Goal: Information Seeking & Learning: Learn about a topic

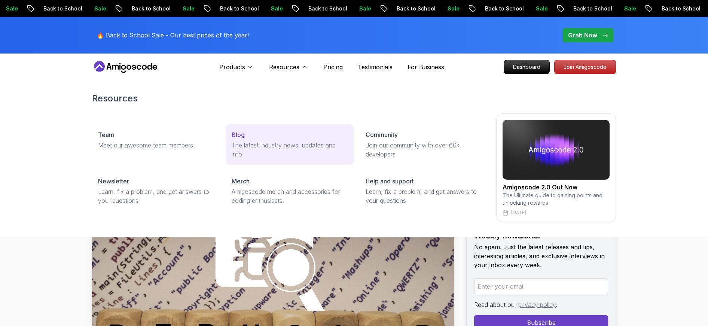
click at [240, 140] on link "Blog The latest industry news, updates and info" at bounding box center [290, 144] width 128 height 40
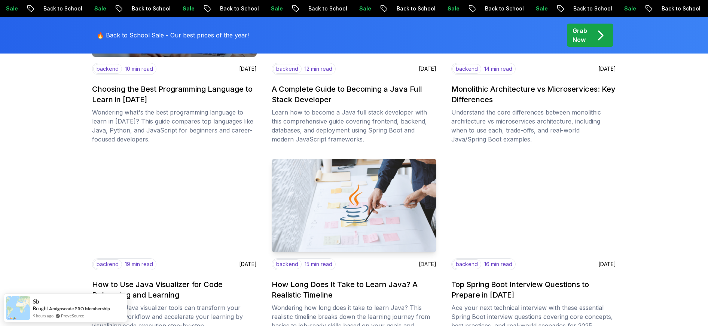
scroll to position [387, 0]
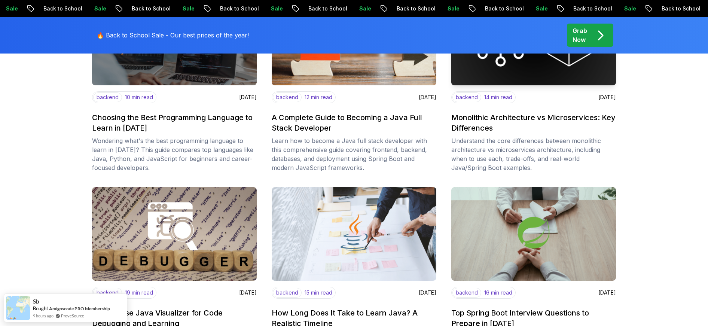
click at [532, 130] on h2 "Monolithic Architecture vs Microservices: Key Differences" at bounding box center [533, 122] width 165 height 21
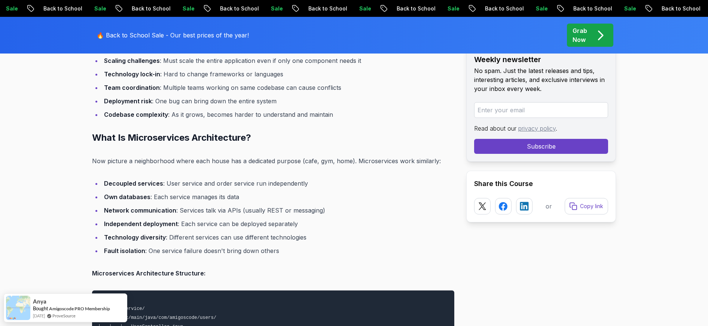
scroll to position [1554, 0]
